Goal: Information Seeking & Learning: Learn about a topic

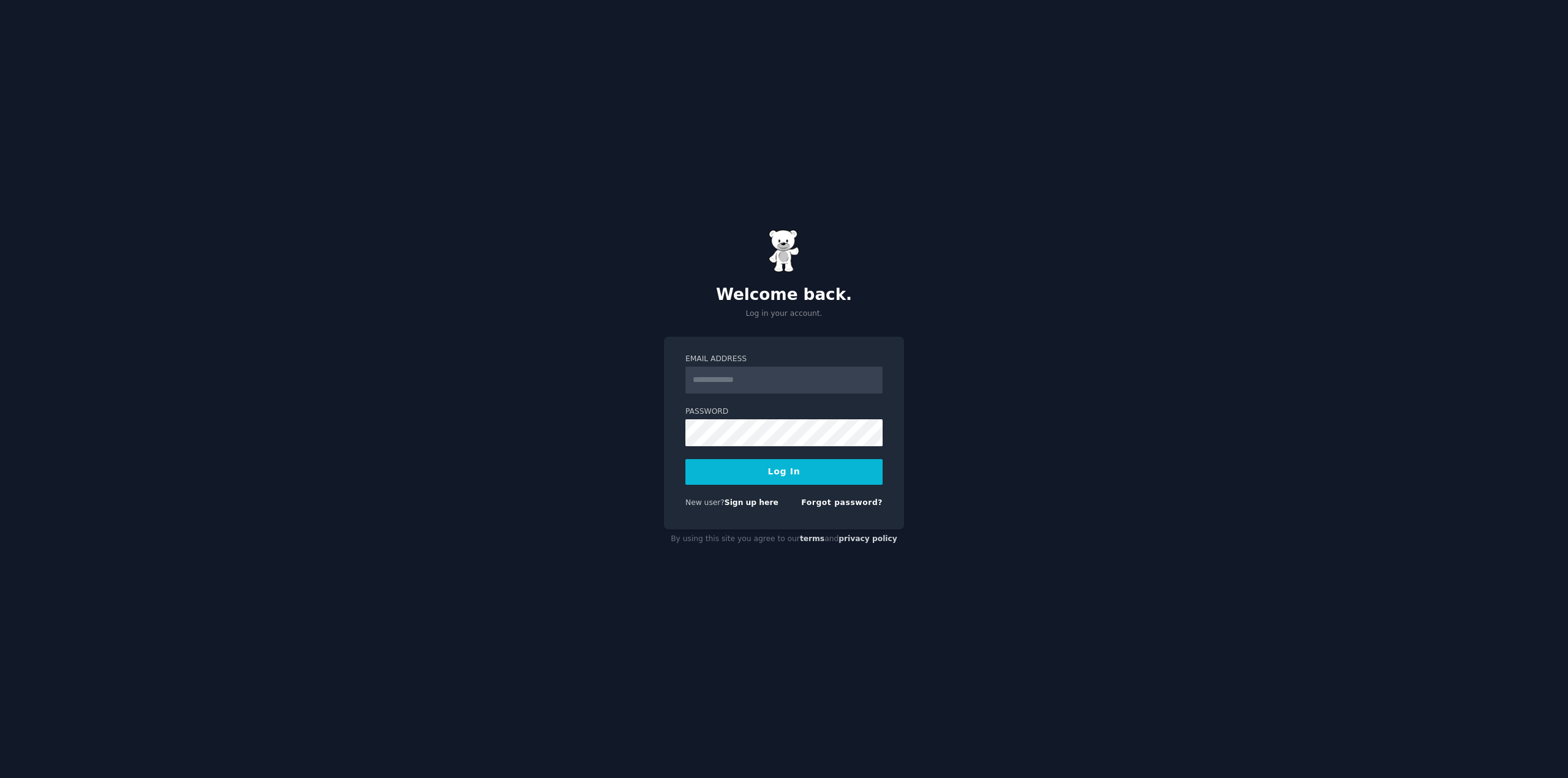
click at [758, 377] on input "Email Address" at bounding box center [784, 380] width 197 height 27
type input "**********"
click at [685, 459] on button "Log In" at bounding box center [784, 472] width 197 height 25
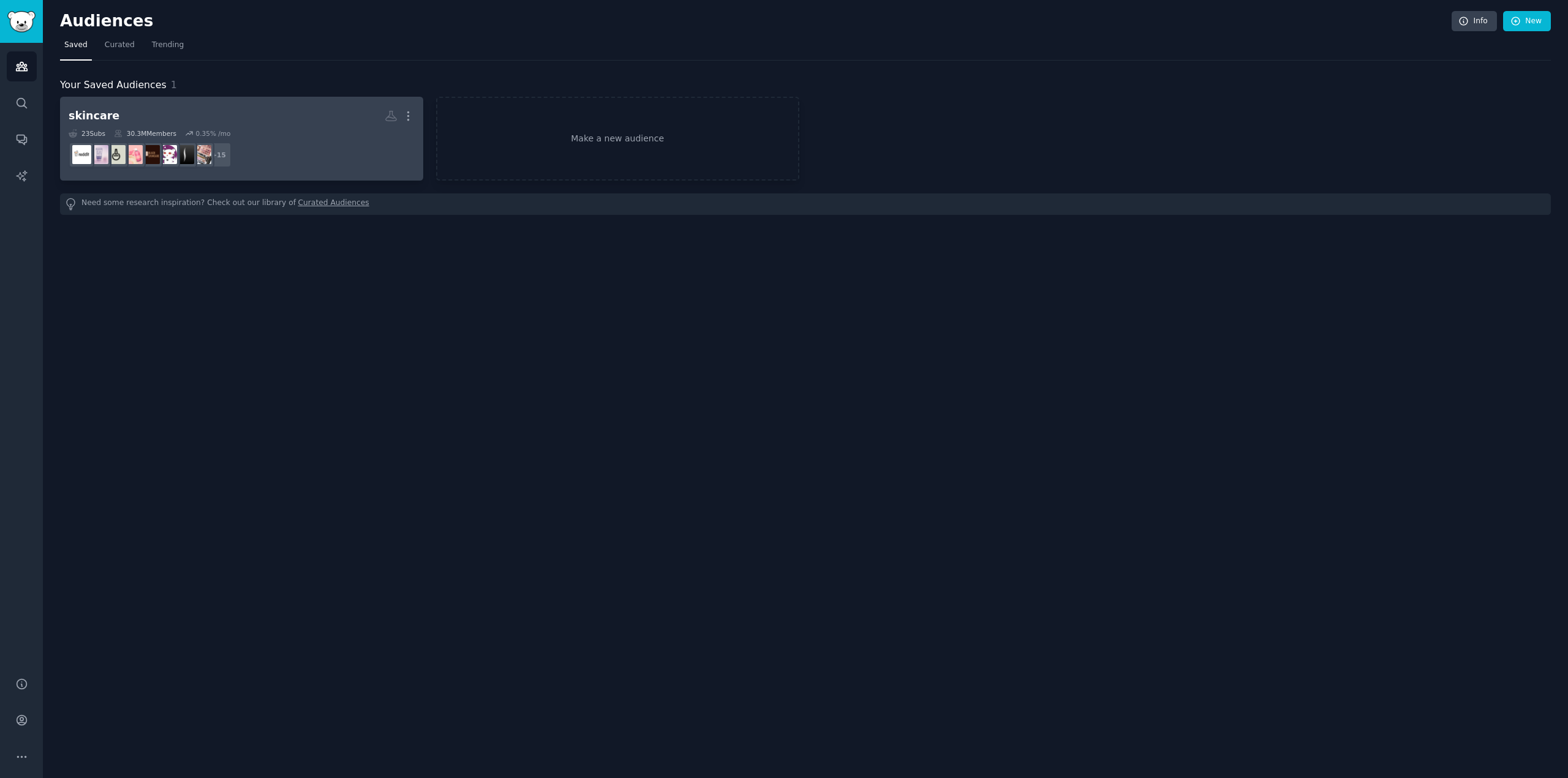
click at [314, 104] on link "skincare More 23 Sub s 30.3M Members 0.35 % /mo + 15" at bounding box center [242, 139] width 363 height 84
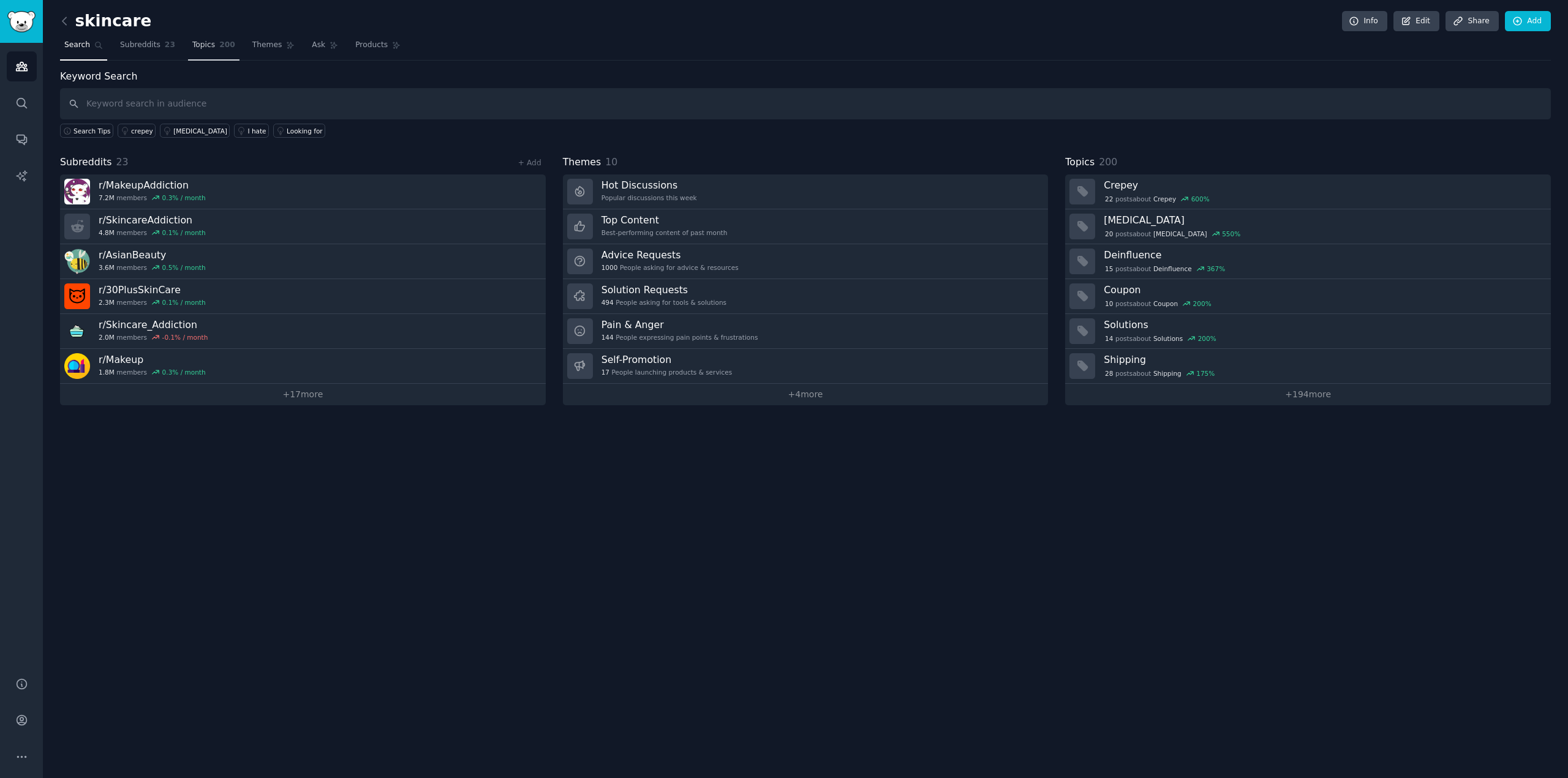
click at [219, 48] on span "200" at bounding box center [227, 45] width 16 height 11
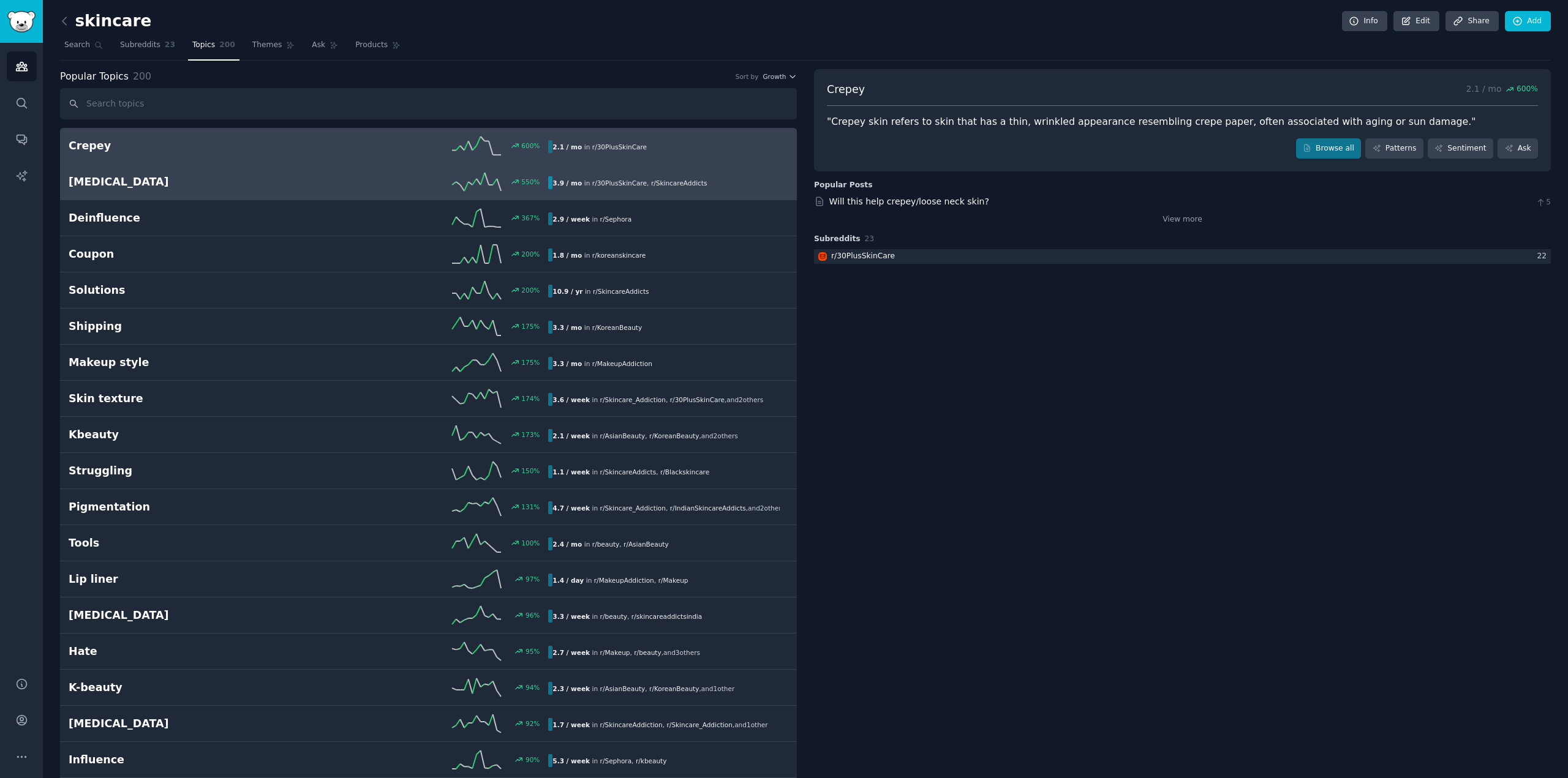
click at [232, 171] on link "[MEDICAL_DATA] 550 % 3.9 / mo in r/ 30PlusSkinCare , r/ SkincareAddicts" at bounding box center [428, 182] width 737 height 36
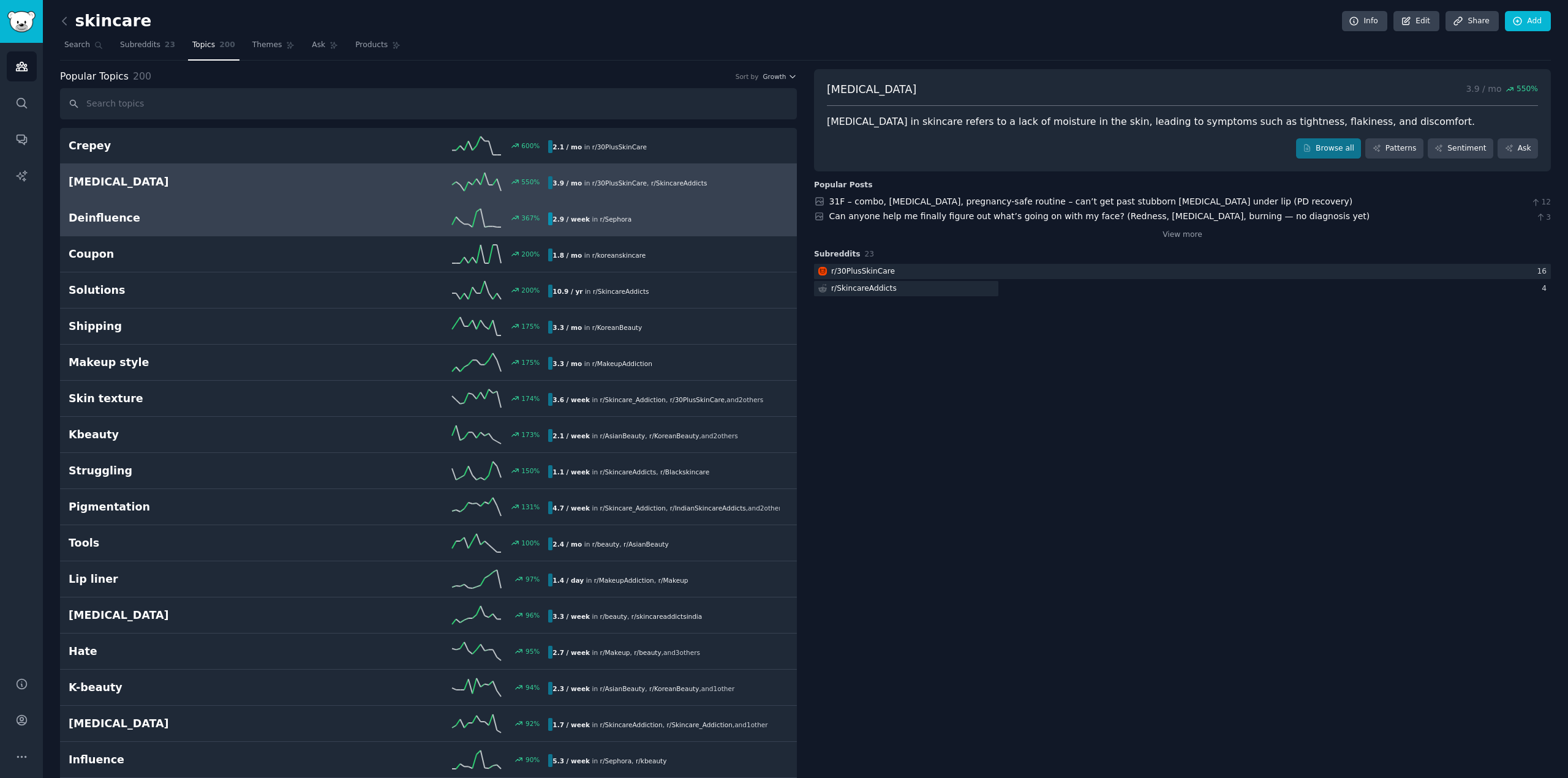
click at [225, 200] on link "Deinfluence 367 % 2.9 / week in r/ Sephora" at bounding box center [428, 218] width 737 height 36
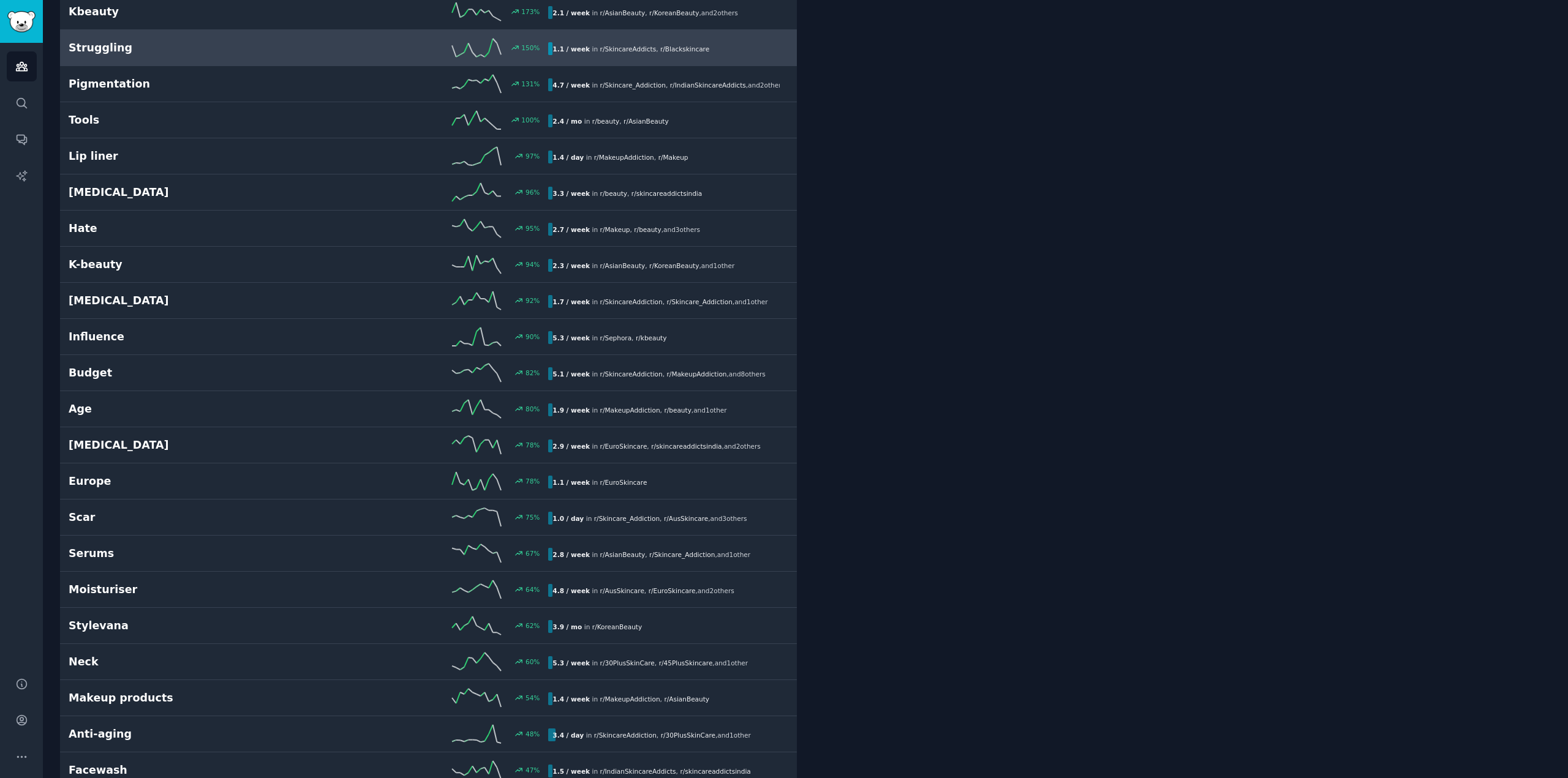
scroll to position [429, 0]
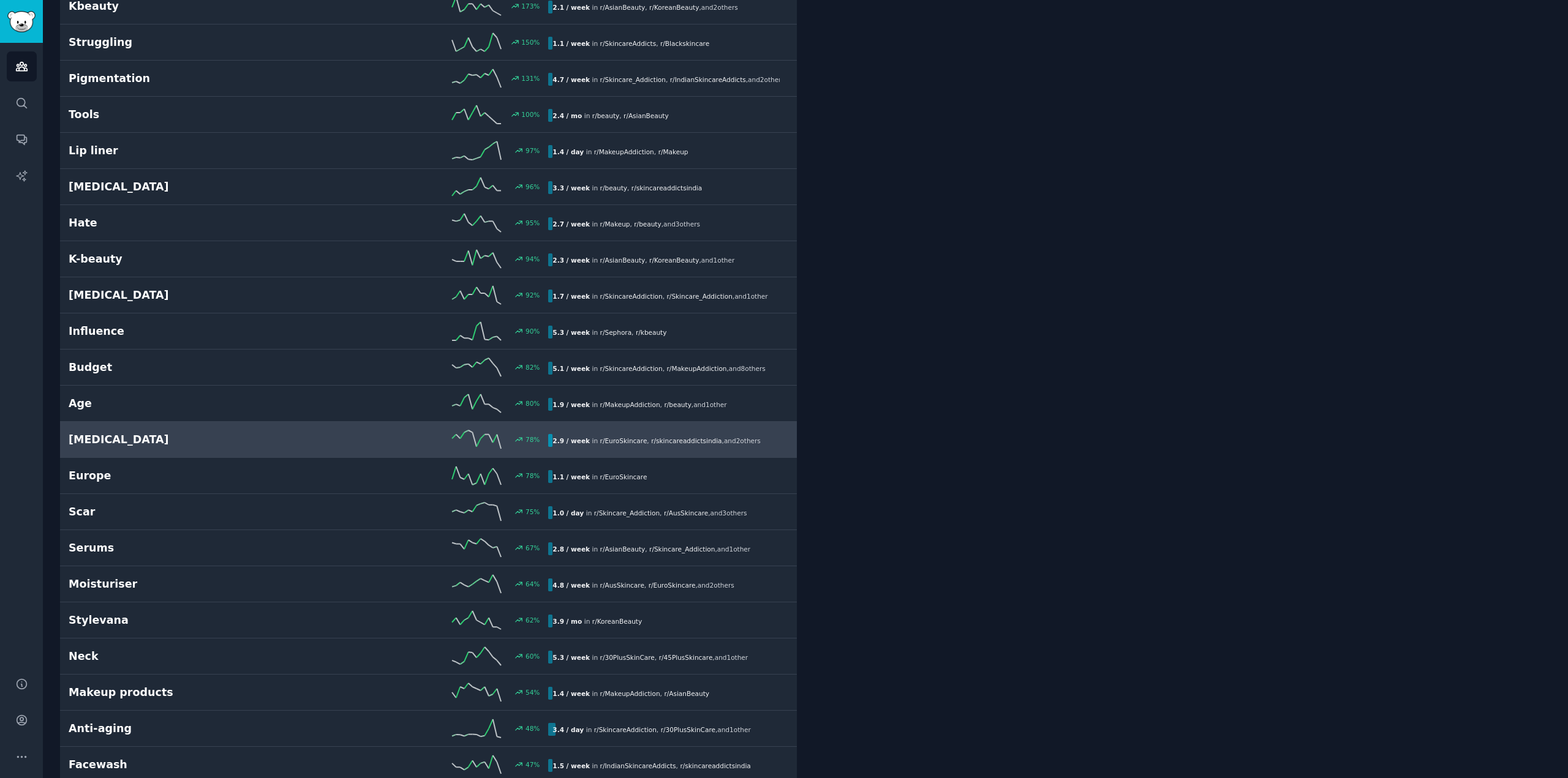
click at [182, 438] on h2 "[MEDICAL_DATA]" at bounding box center [188, 440] width 240 height 15
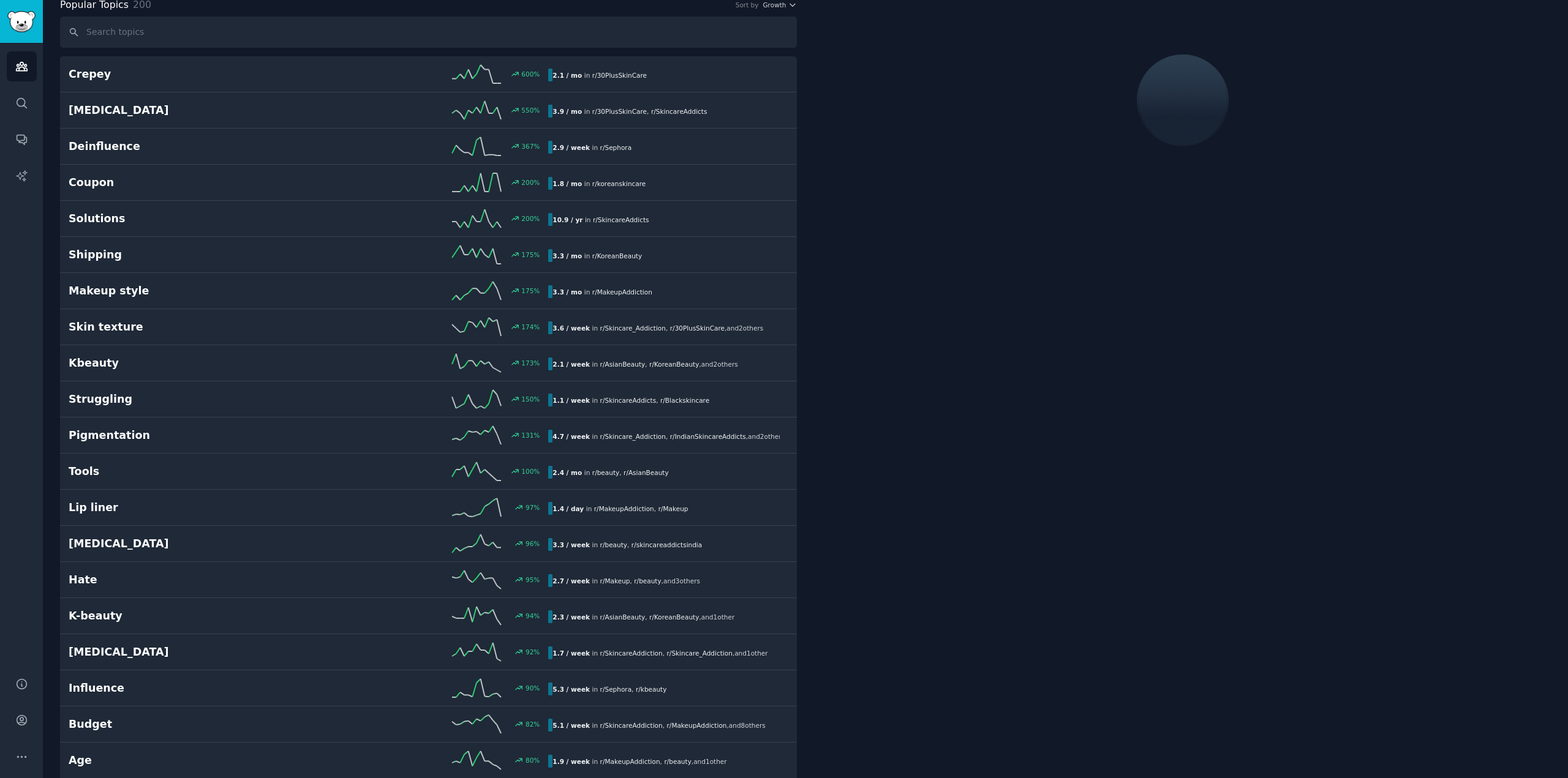
scroll to position [69, 0]
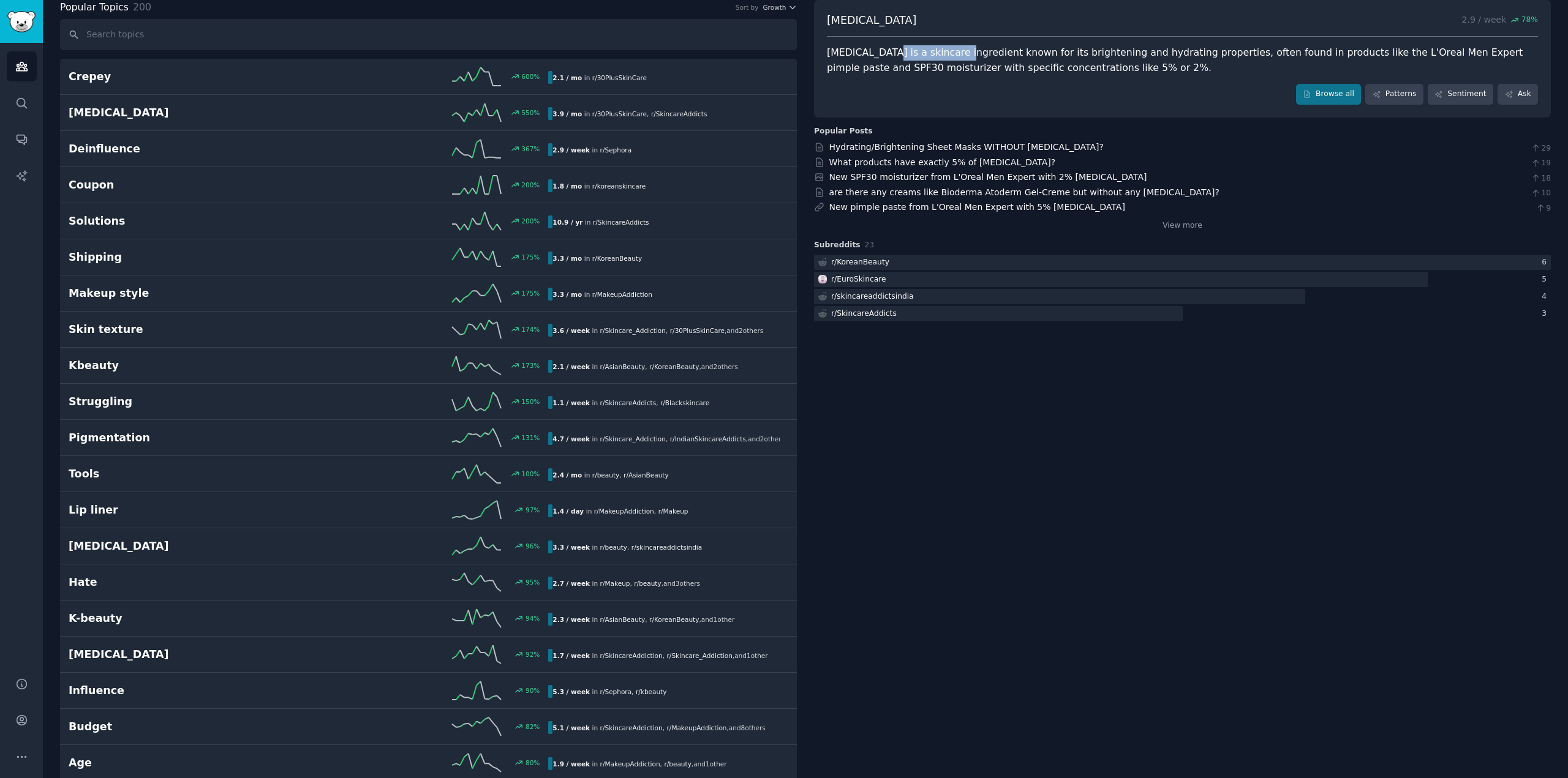
drag, startPoint x: 885, startPoint y: 51, endPoint x: 959, endPoint y: 56, distance: 74.2
click at [959, 56] on div "[MEDICAL_DATA] is a skincare ingredient known for its brightening and hydrating…" at bounding box center [1182, 60] width 711 height 30
click at [1066, 79] on div "[MEDICAL_DATA] 2.9 / week 78 % [MEDICAL_DATA] is a skincare ingredient known fo…" at bounding box center [1182, 59] width 737 height 118
drag, startPoint x: 1042, startPoint y: 52, endPoint x: 1190, endPoint y: 46, distance: 148.1
click at [1190, 46] on div "[MEDICAL_DATA] is a skincare ingredient known for its brightening and hydrating…" at bounding box center [1182, 60] width 711 height 30
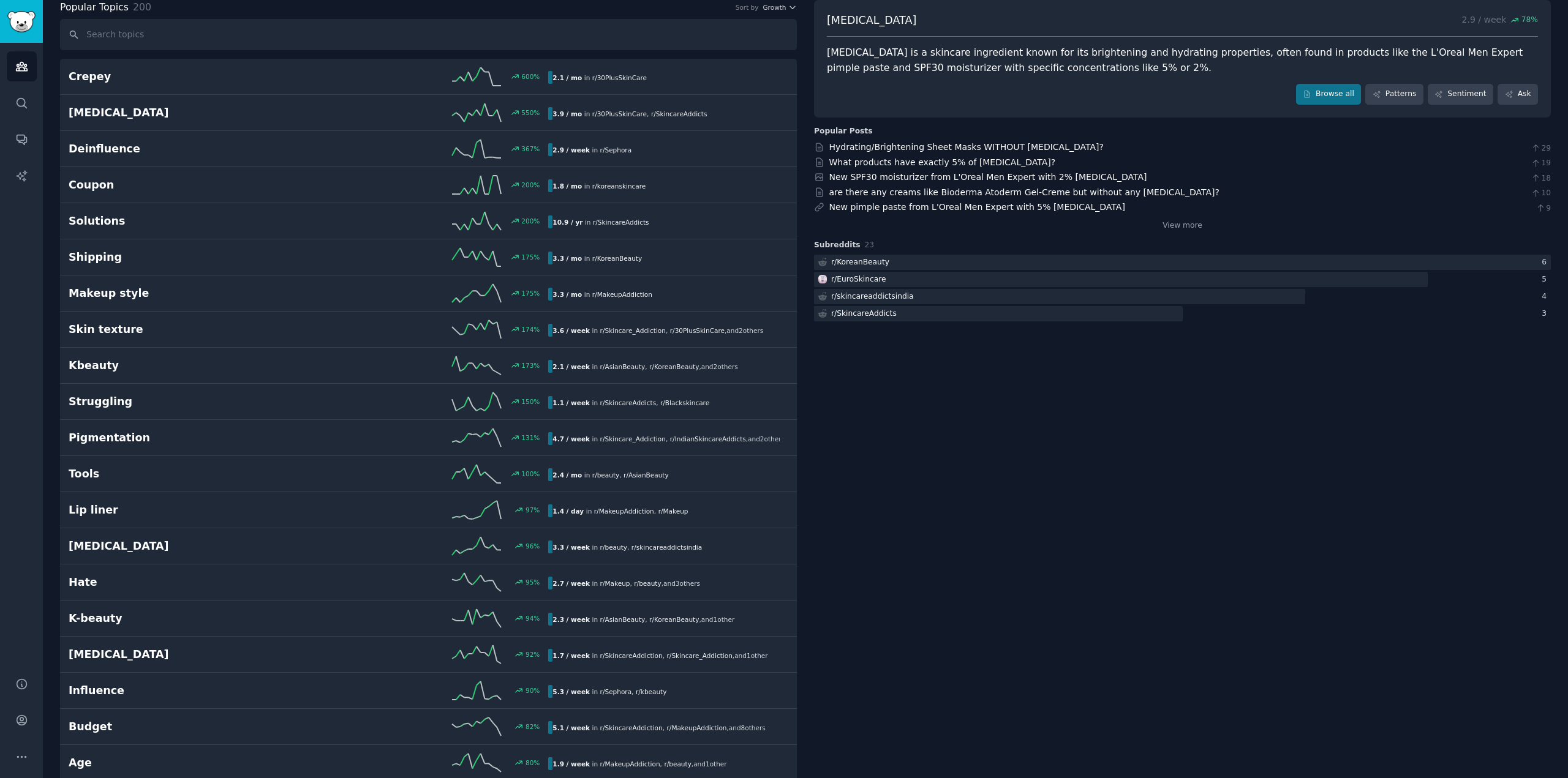
click at [1231, 46] on div "[MEDICAL_DATA] is a skincare ingredient known for its brightening and hydrating…" at bounding box center [1182, 60] width 711 height 30
drag, startPoint x: 1220, startPoint y: 55, endPoint x: 1278, endPoint y: 57, distance: 58.0
click at [1249, 53] on div "[MEDICAL_DATA] is a skincare ingredient known for its brightening and hydrating…" at bounding box center [1182, 60] width 711 height 30
click at [1382, 73] on div "[MEDICAL_DATA] is a skincare ingredient known for its brightening and hydrating…" at bounding box center [1182, 60] width 711 height 30
drag, startPoint x: 1350, startPoint y: 52, endPoint x: 1424, endPoint y: 49, distance: 74.1
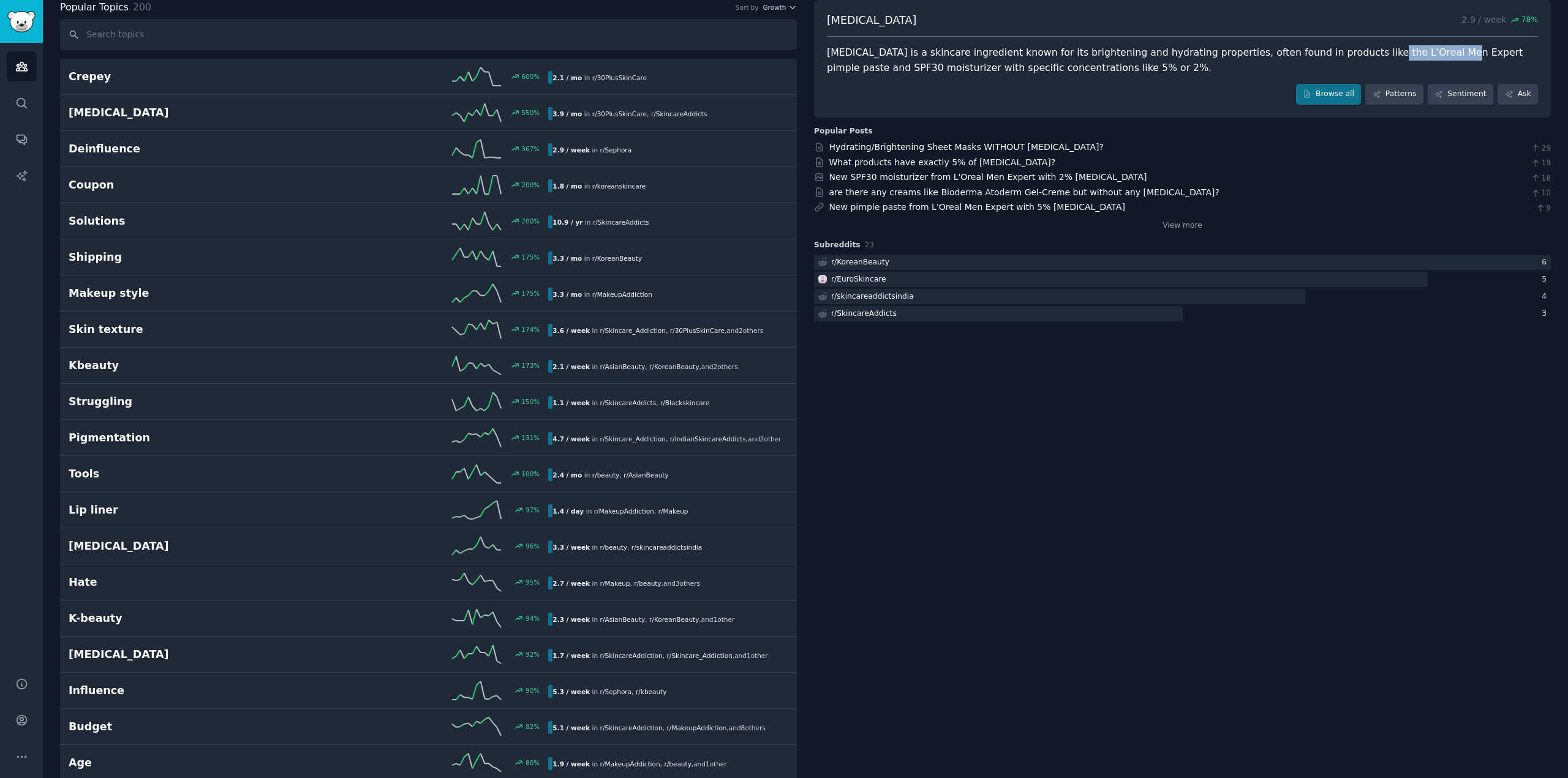
click at [1424, 49] on div "[MEDICAL_DATA] is a skincare ingredient known for its brightening and hydrating…" at bounding box center [1182, 60] width 711 height 30
click at [1434, 68] on div "[MEDICAL_DATA] is a skincare ingredient known for its brightening and hydrating…" at bounding box center [1182, 60] width 711 height 30
drag, startPoint x: 1431, startPoint y: 56, endPoint x: 1477, endPoint y: 52, distance: 46.2
click at [1477, 52] on div "[MEDICAL_DATA] is a skincare ingredient known for its brightening and hydrating…" at bounding box center [1182, 60] width 711 height 30
drag, startPoint x: 1189, startPoint y: 44, endPoint x: 1079, endPoint y: 49, distance: 110.1
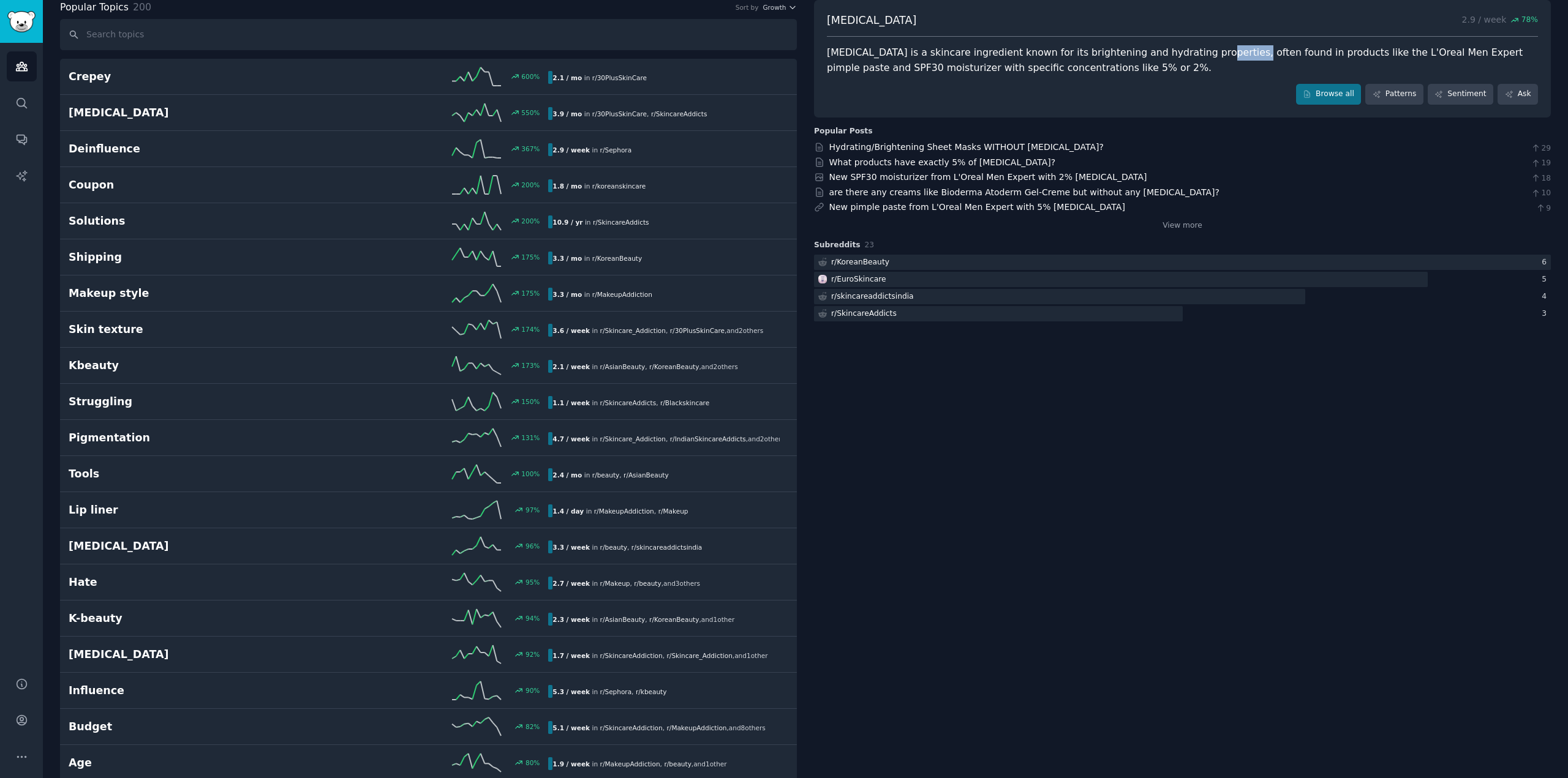
click at [1151, 47] on div "[MEDICAL_DATA] 2.9 / week 78 % [MEDICAL_DATA] is a skincare ingredient known fo…" at bounding box center [1182, 59] width 737 height 118
click at [913, 60] on div "[MEDICAL_DATA] is a skincare ingredient known for its brightening and hydrating…" at bounding box center [1182, 60] width 711 height 30
drag, startPoint x: 847, startPoint y: 66, endPoint x: 1024, endPoint y: 73, distance: 177.1
click at [930, 67] on div "[MEDICAL_DATA] is a skincare ingredient known for its brightening and hydrating…" at bounding box center [1182, 60] width 711 height 30
click at [1054, 73] on div "[MEDICAL_DATA] is a skincare ingredient known for its brightening and hydrating…" at bounding box center [1182, 60] width 711 height 30
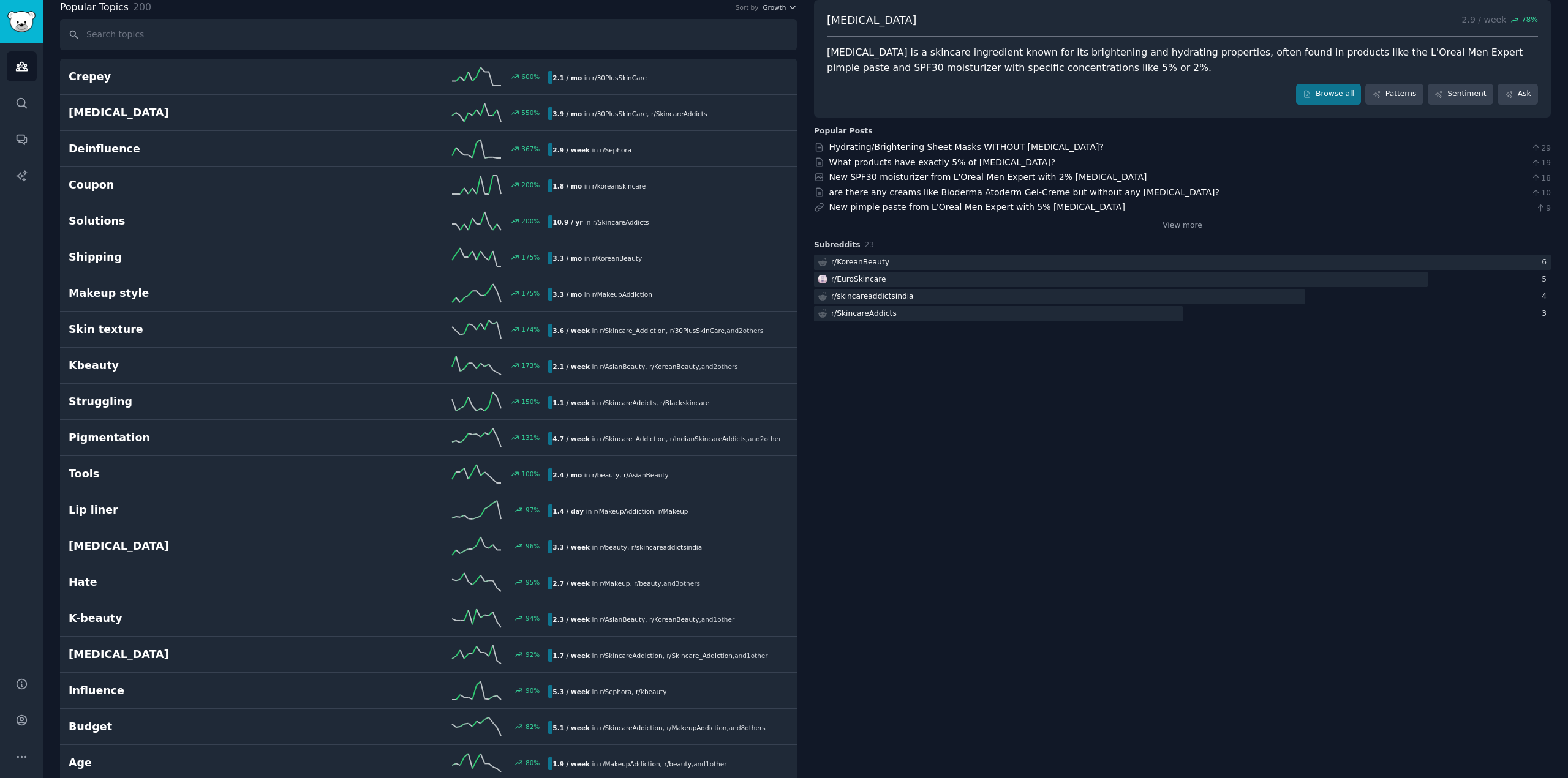
click at [919, 146] on link "Hydrating/Brightening Sheet Masks WITHOUT [MEDICAL_DATA]?" at bounding box center [966, 147] width 274 height 9
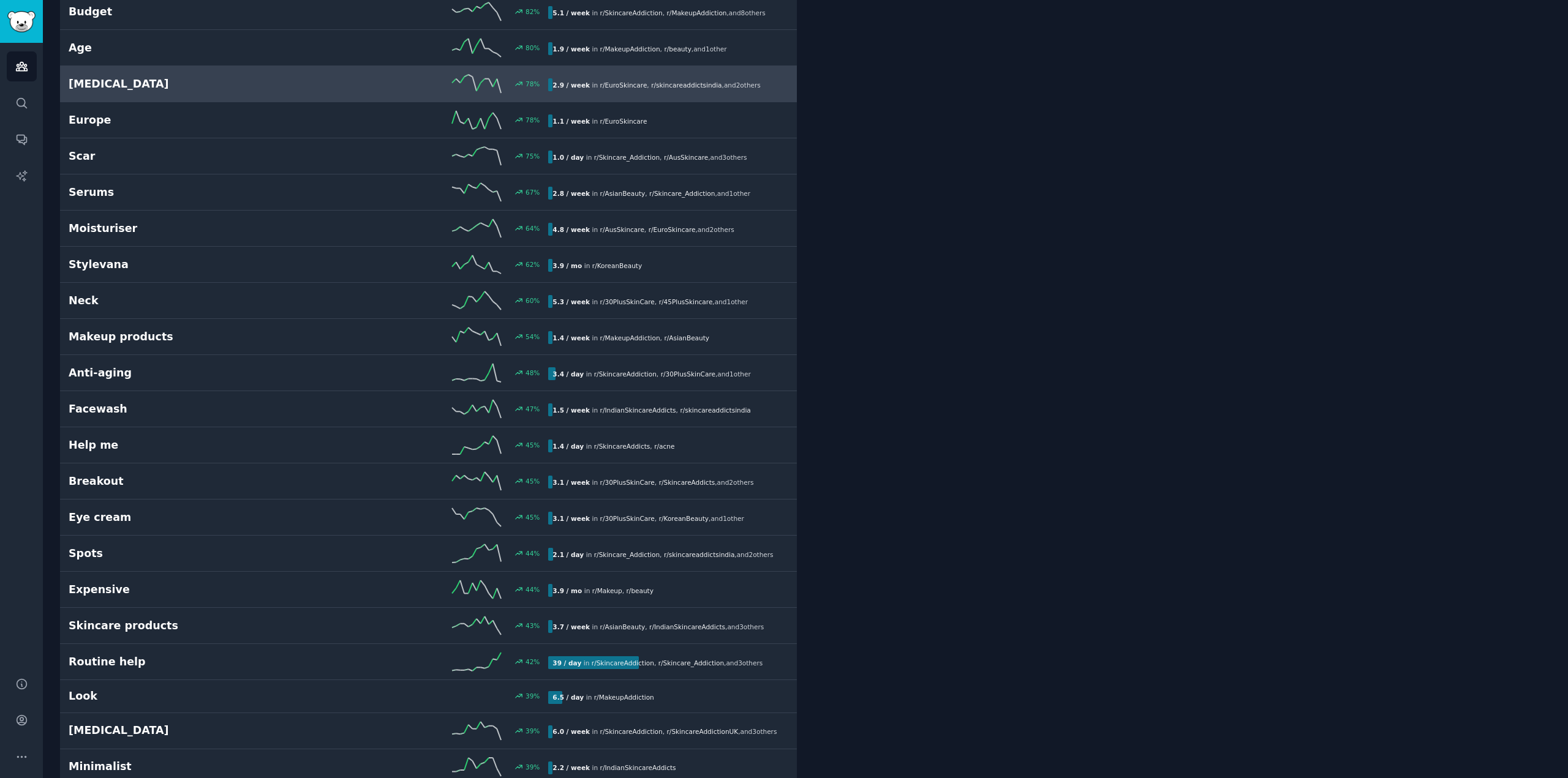
scroll to position [865, 0]
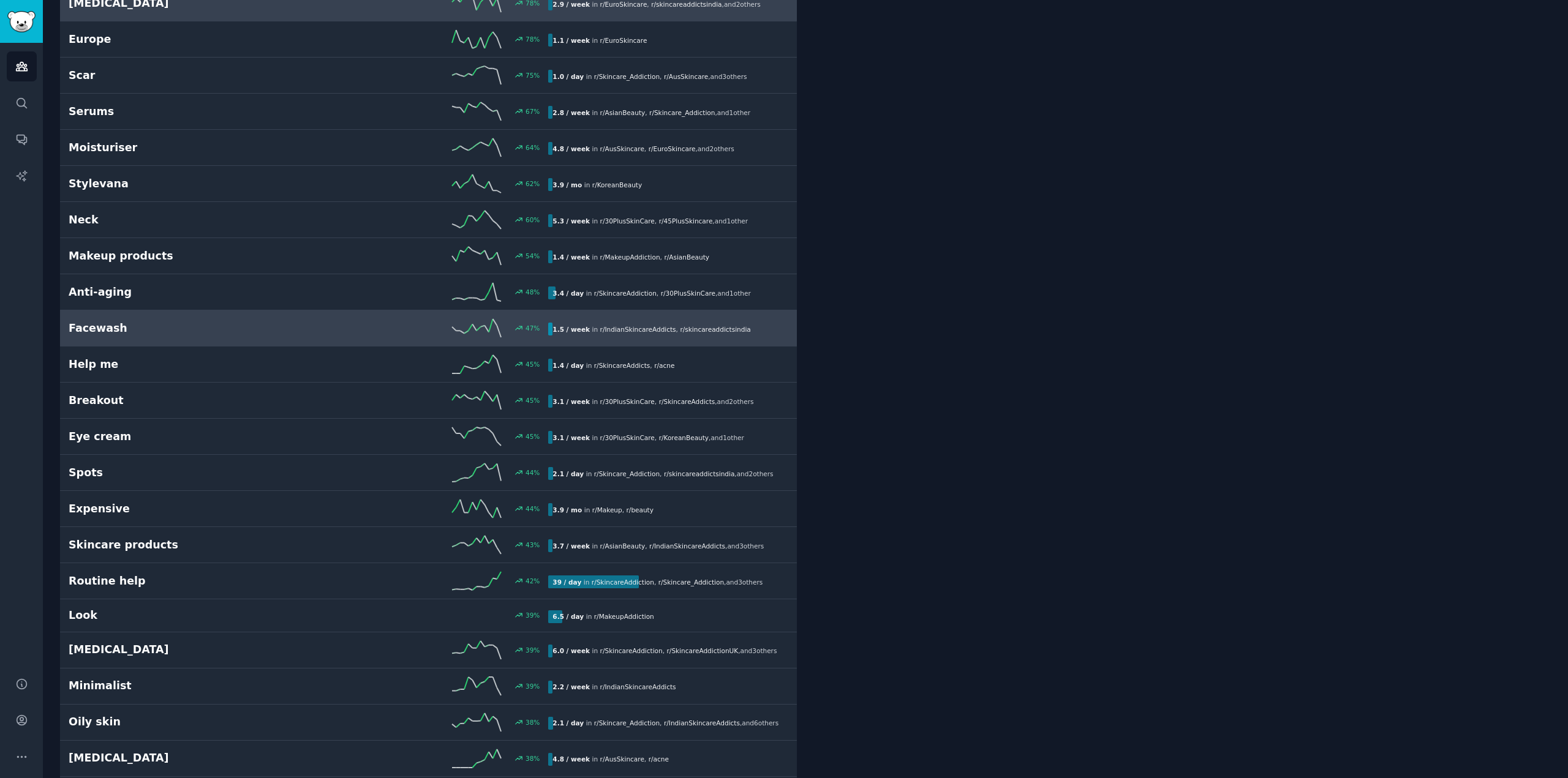
click at [151, 327] on h2 "Facewash" at bounding box center [188, 328] width 240 height 15
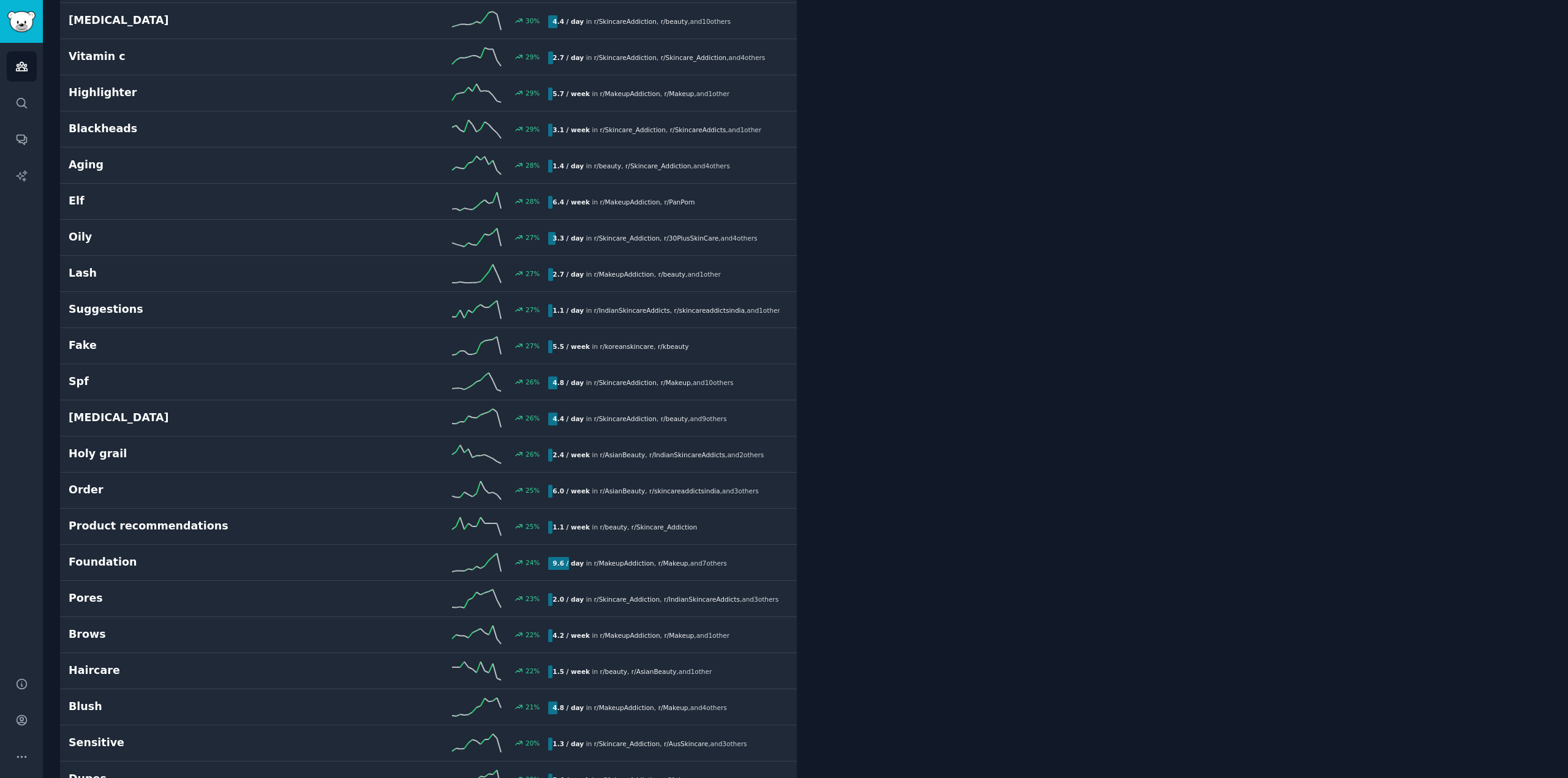
scroll to position [1967, 0]
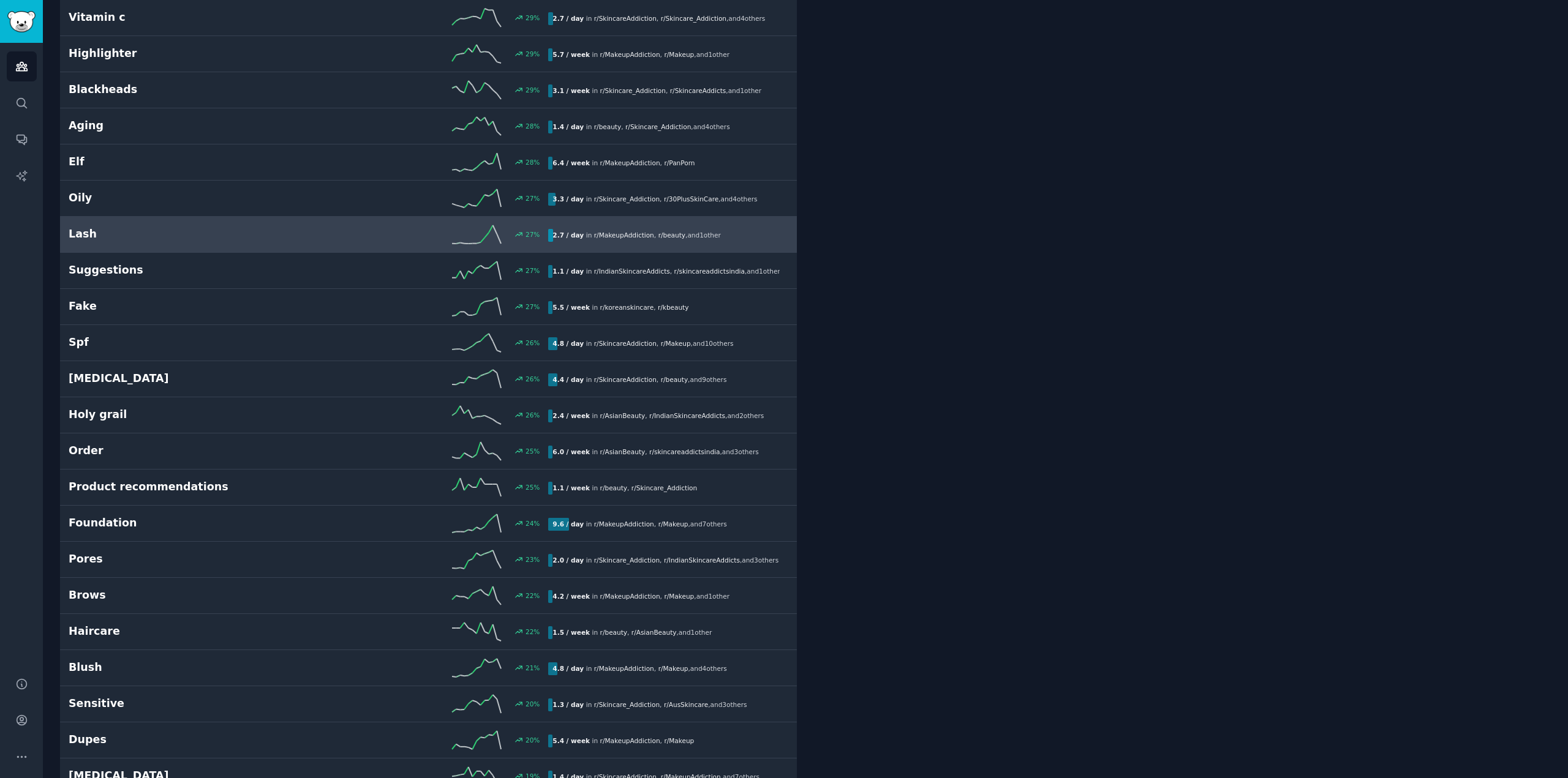
click at [137, 241] on h2 "Lash" at bounding box center [188, 234] width 240 height 15
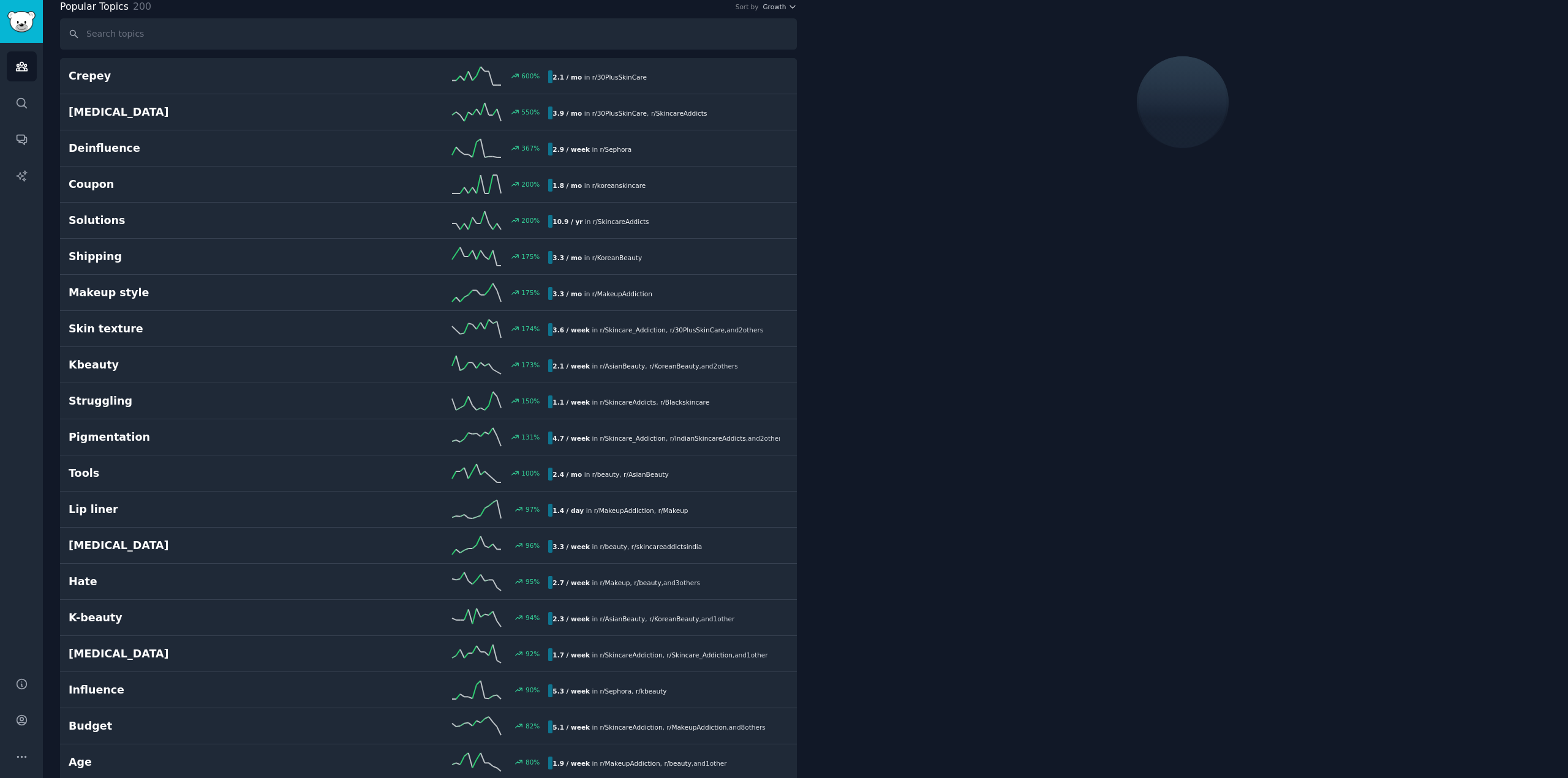
scroll to position [69, 0]
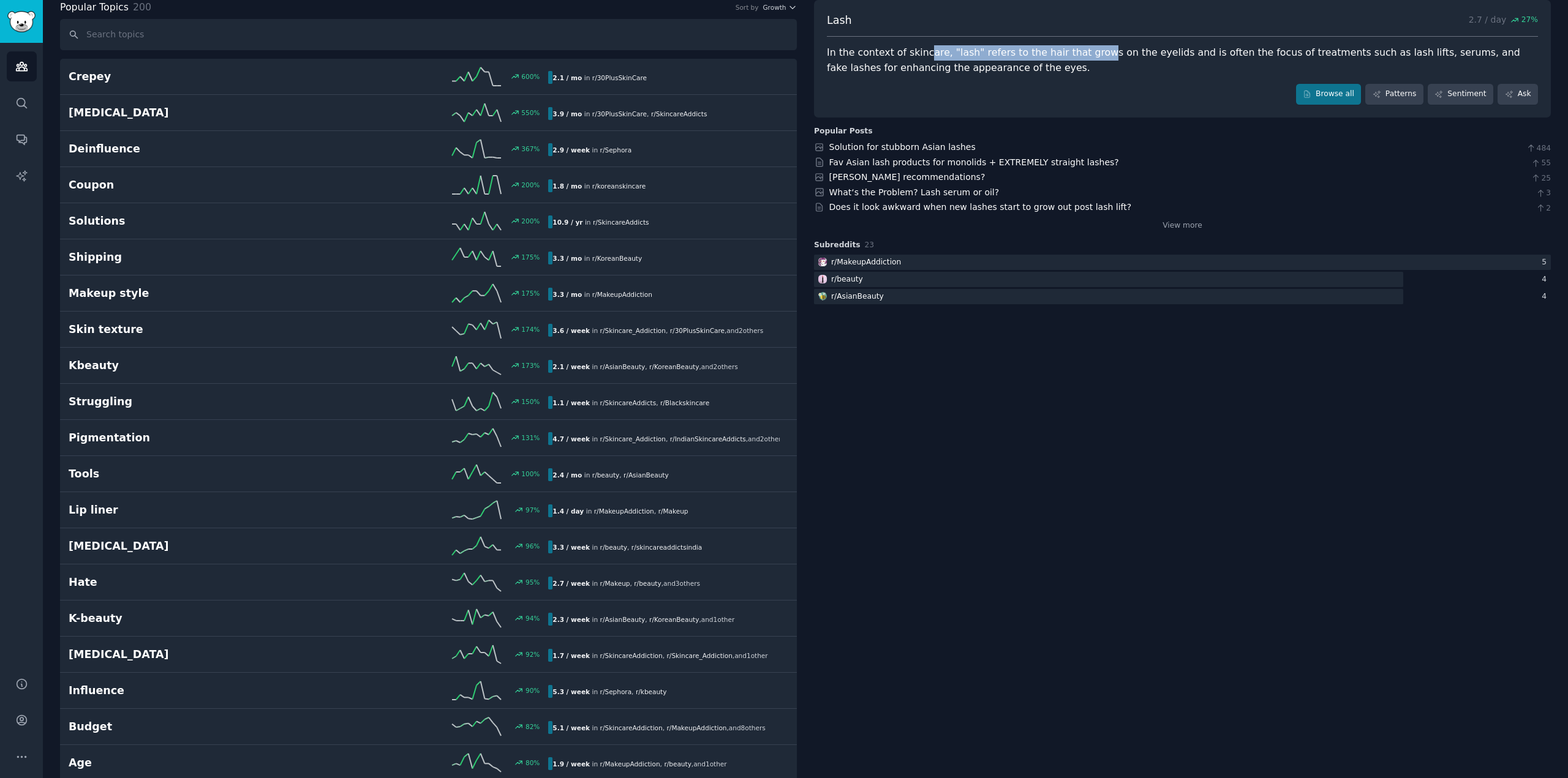
drag, startPoint x: 923, startPoint y: 49, endPoint x: 1089, endPoint y: 46, distance: 166.0
click at [1088, 46] on div "In the context of skincare, "lash" refers to the hair that grows on the eyelids…" at bounding box center [1182, 60] width 711 height 30
click at [1094, 46] on div "In the context of skincare, "lash" refers to the hair that grows on the eyelids…" at bounding box center [1182, 60] width 711 height 30
click at [832, 147] on link "Solution for stubborn Asian lashes" at bounding box center [902, 147] width 147 height 9
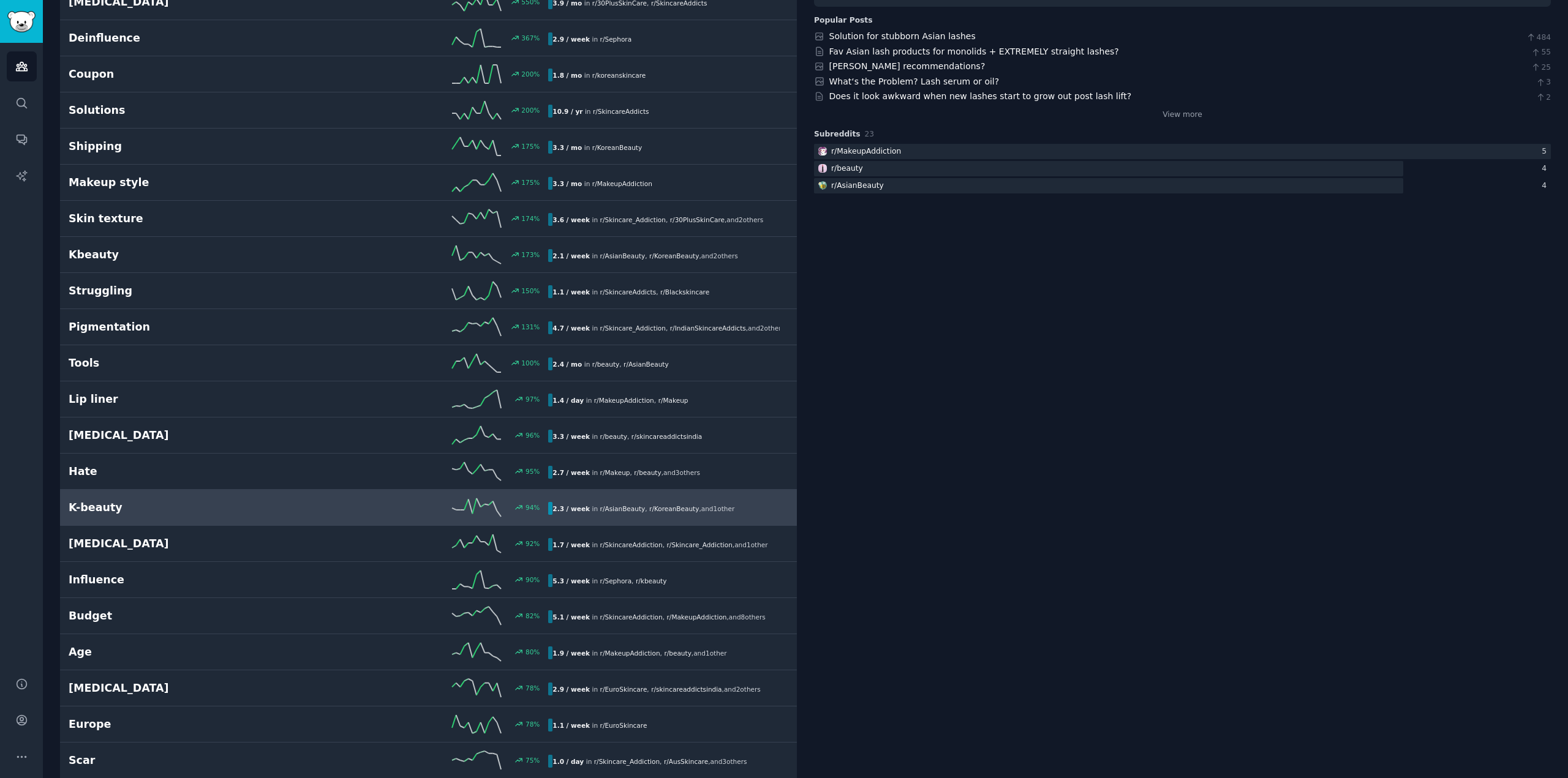
scroll to position [192, 0]
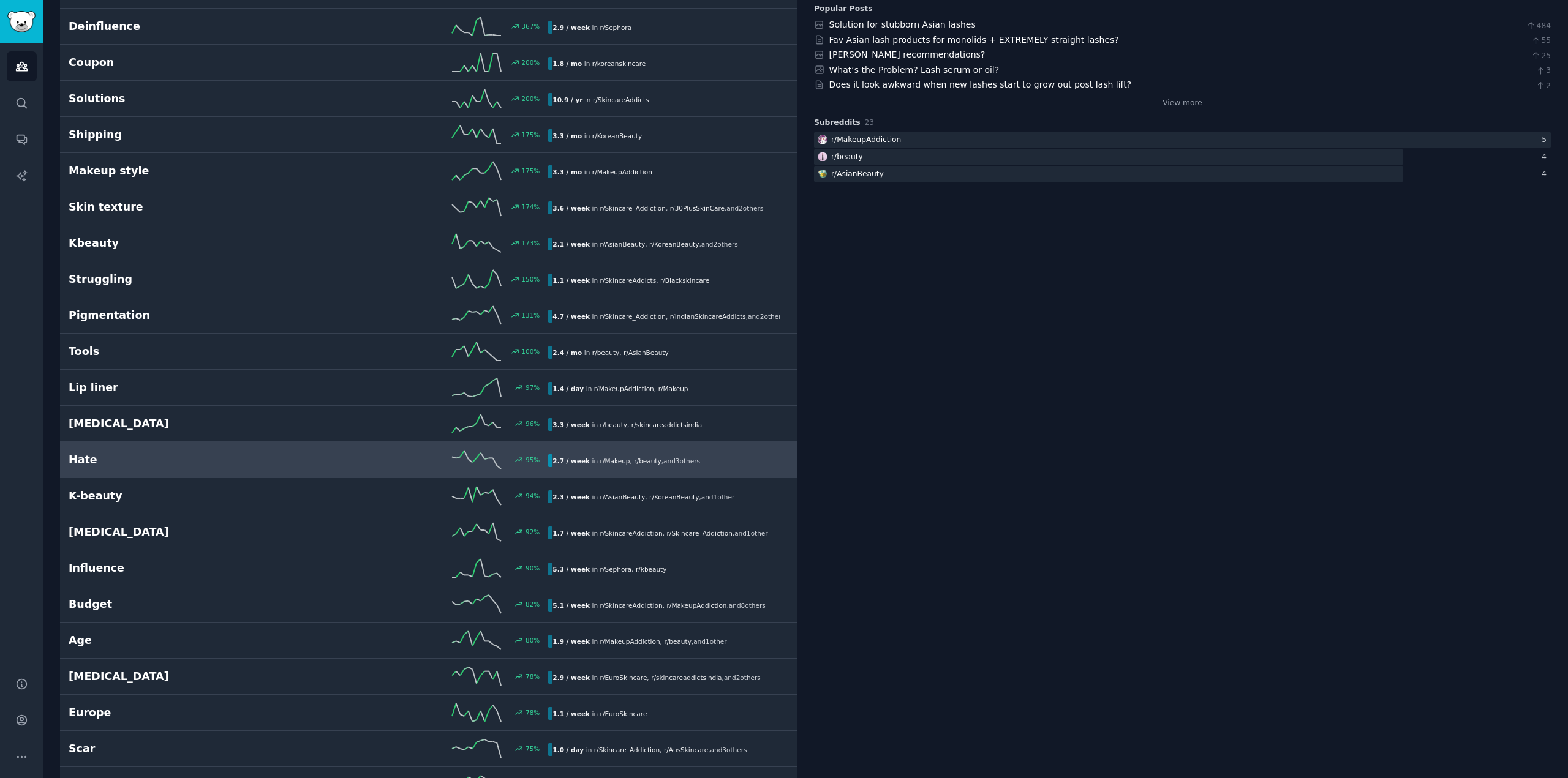
click at [203, 475] on link "Hate 95 % 2.7 / week in r/ Makeup , r/ beauty , and 3 other s" at bounding box center [428, 460] width 737 height 36
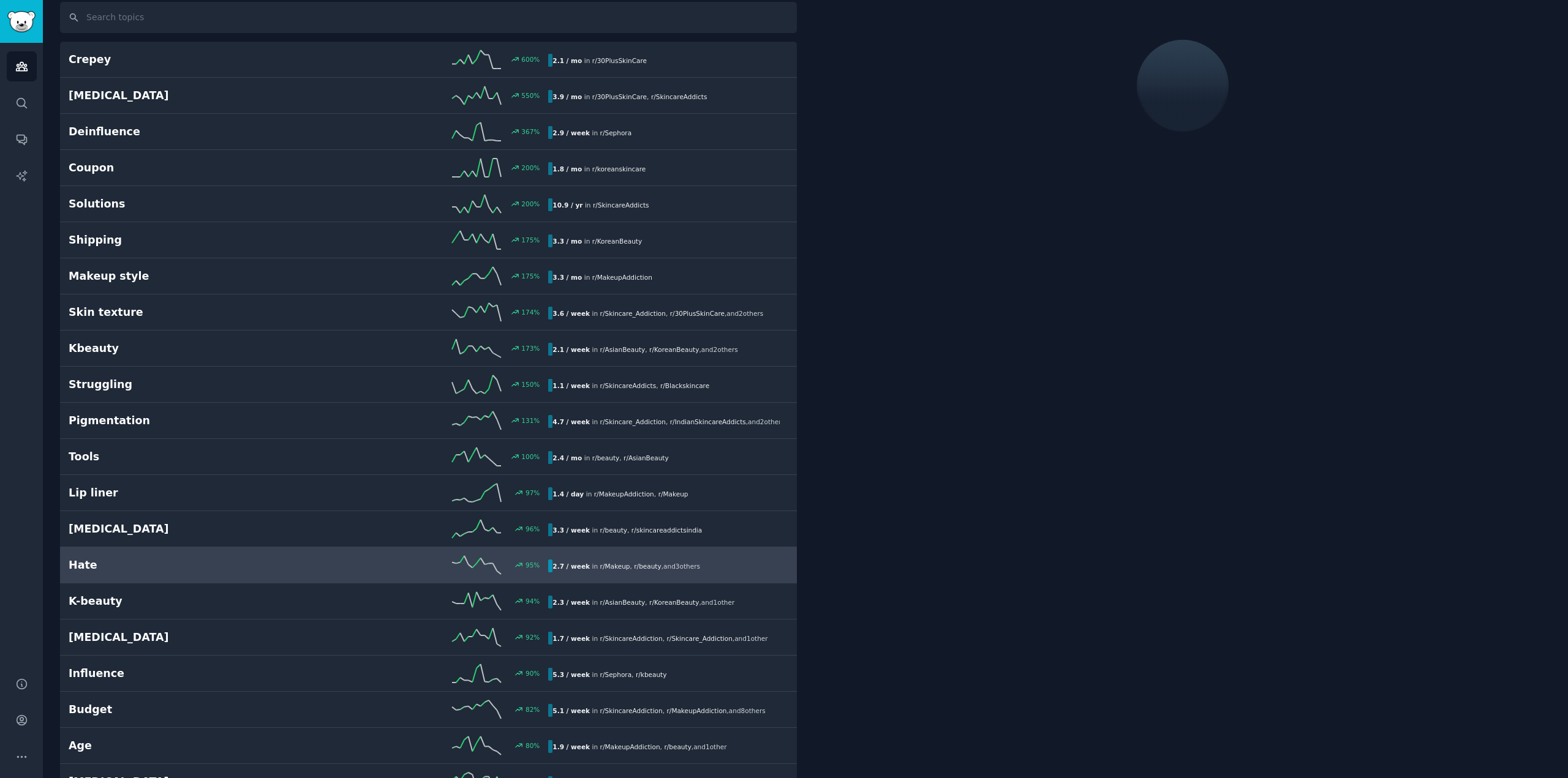
scroll to position [69, 0]
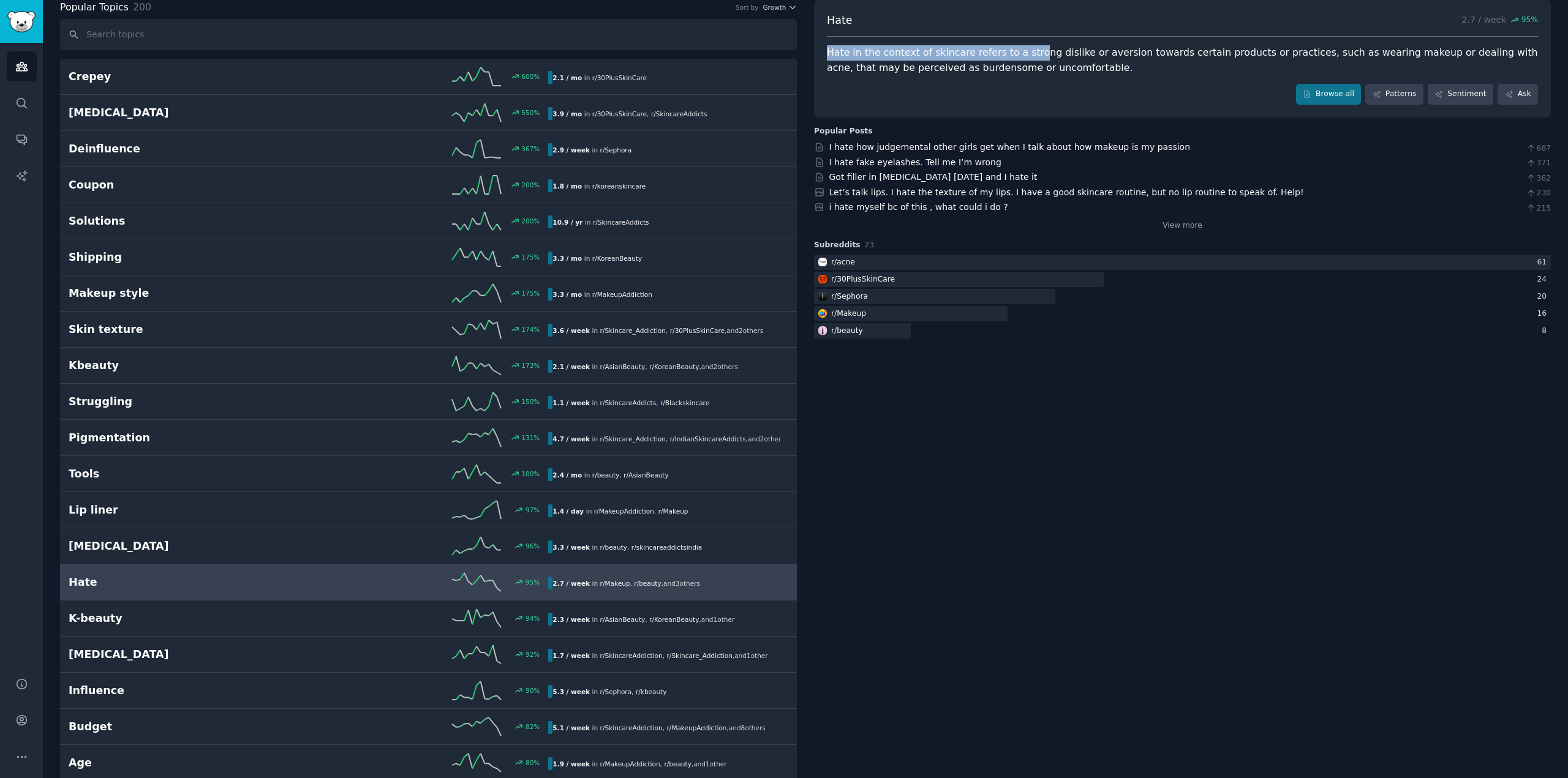
drag, startPoint x: 822, startPoint y: 53, endPoint x: 1028, endPoint y: 52, distance: 206.0
click at [1028, 52] on div "Hate 2.7 / week 95 % Hate in the context of skincare refers to a strong dislike…" at bounding box center [1182, 59] width 737 height 118
click at [875, 210] on link "i hate myself bc of this , what could i do ?" at bounding box center [918, 206] width 179 height 9
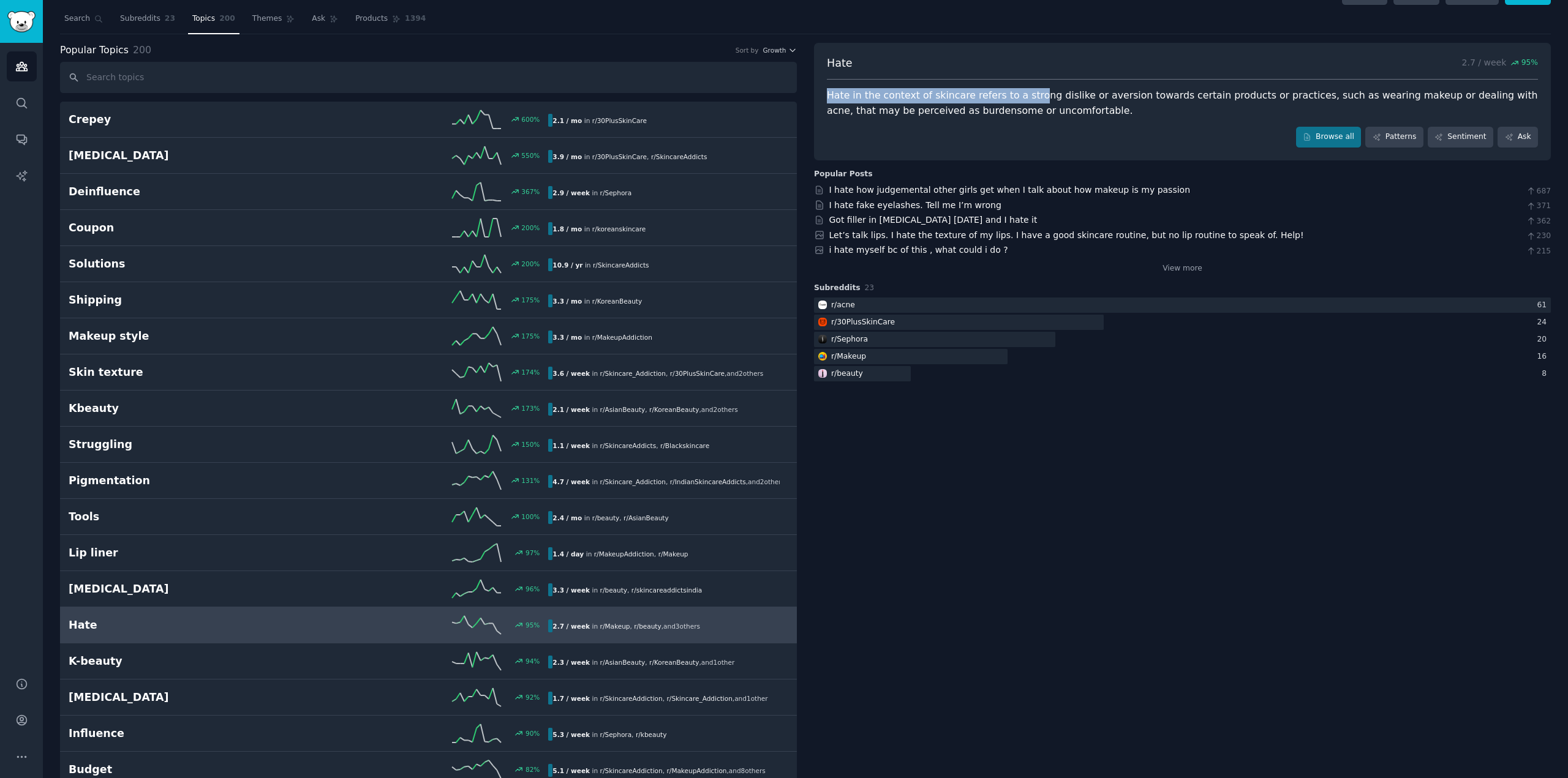
scroll to position [0, 0]
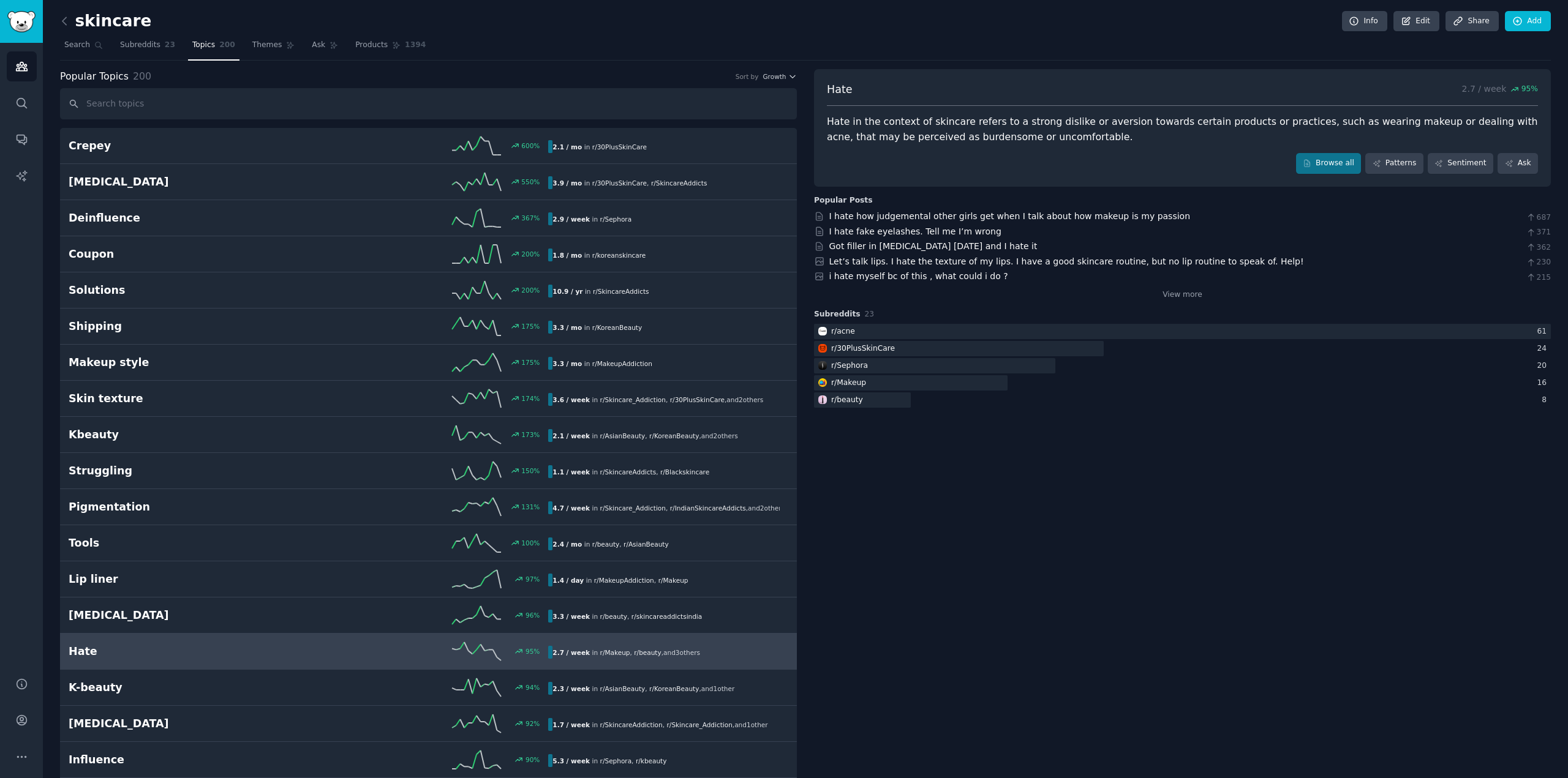
click at [941, 142] on div "Hate in the context of skincare refers to a strong dislike or aversion towards …" at bounding box center [1182, 129] width 711 height 30
drag, startPoint x: 823, startPoint y: 119, endPoint x: 1066, endPoint y: 117, distance: 243.0
click at [1066, 117] on div "Hate 2.7 / week 95 % Hate in the context of skincare refers to a strong dislike…" at bounding box center [1182, 128] width 737 height 118
click at [1081, 130] on div "Hate in the context of skincare refers to a strong dislike or aversion towards …" at bounding box center [1182, 129] width 711 height 30
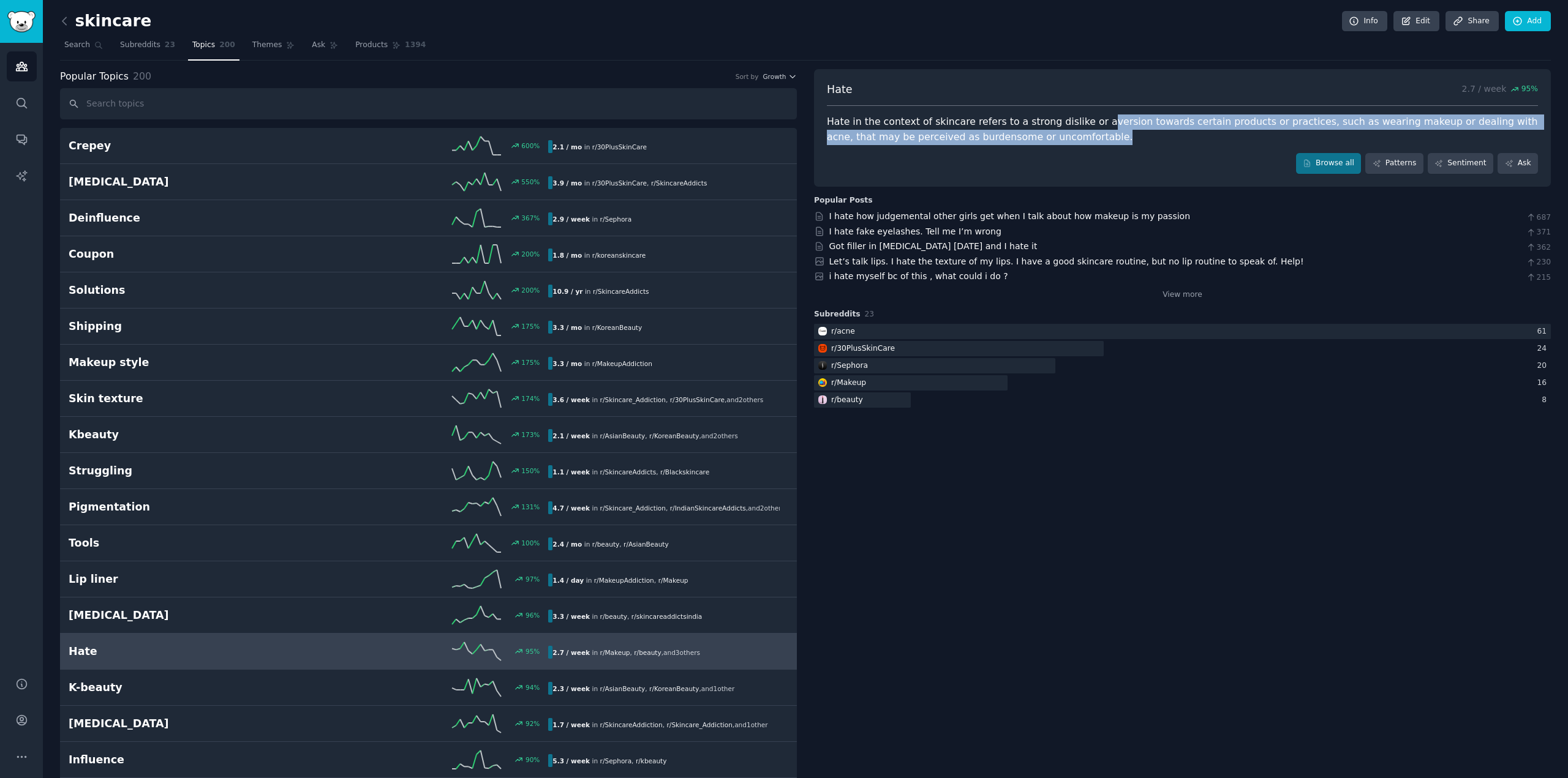
drag, startPoint x: 1093, startPoint y: 124, endPoint x: 1050, endPoint y: 150, distance: 50.2
click at [1050, 150] on div "Hate 2.7 / week 95 % Hate in the context of skincare refers to a strong dislike…" at bounding box center [1182, 128] width 737 height 118
